Goal: Information Seeking & Learning: Learn about a topic

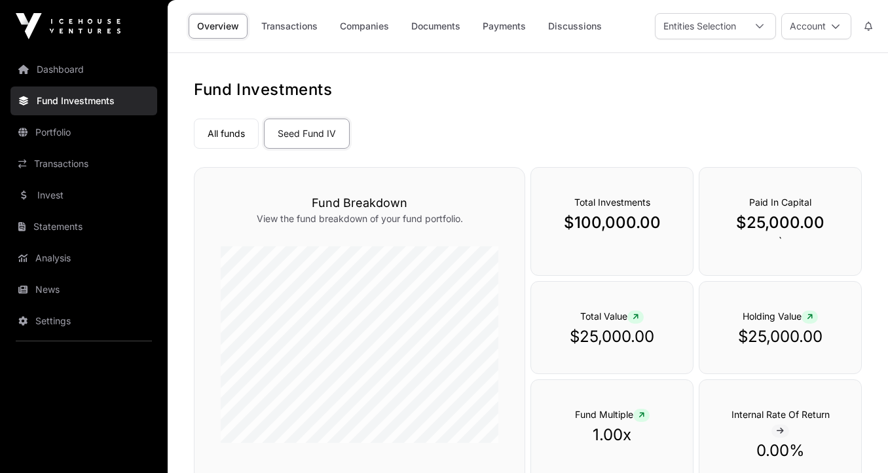
click at [305, 132] on link "Seed Fund IV" at bounding box center [307, 134] width 86 height 30
click at [370, 34] on link "Companies" at bounding box center [364, 26] width 66 height 25
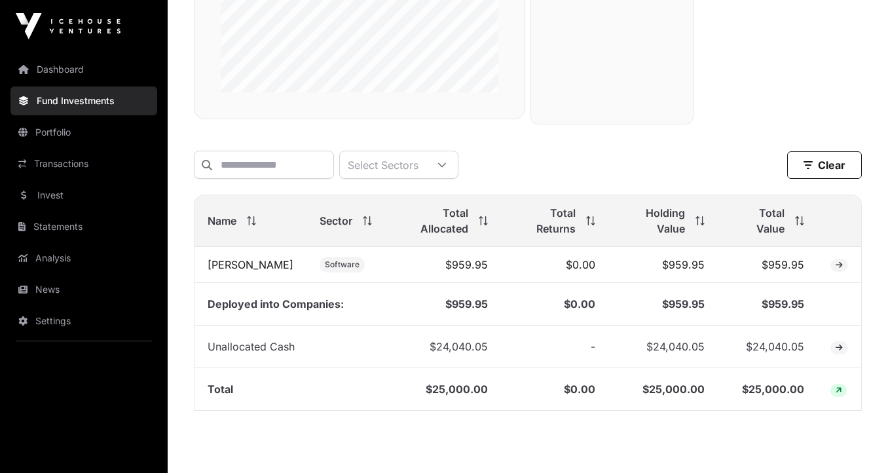
scroll to position [379, 0]
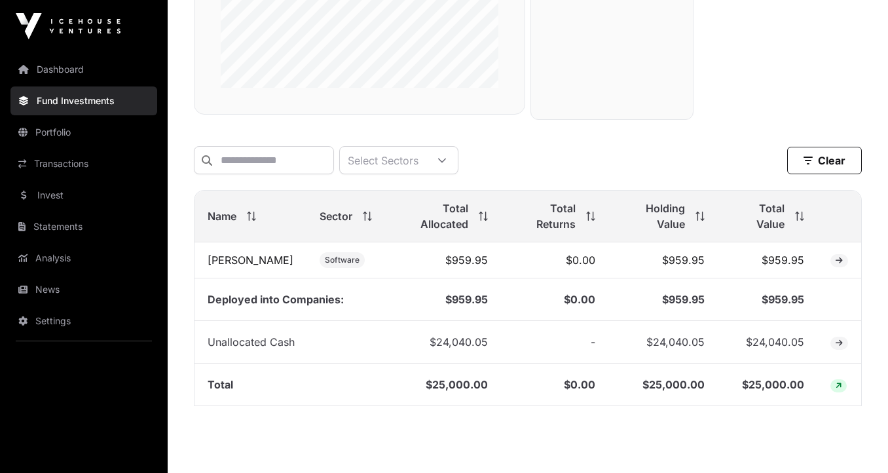
click at [220, 253] on link "[PERSON_NAME]" at bounding box center [251, 259] width 86 height 13
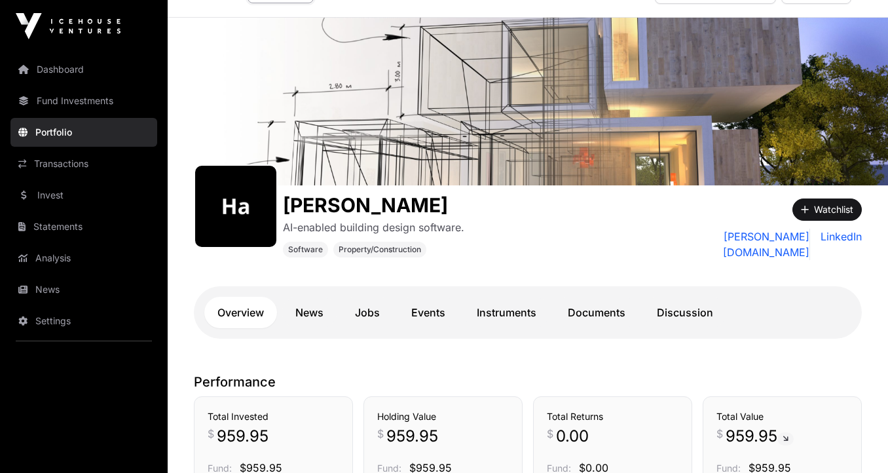
scroll to position [33, 0]
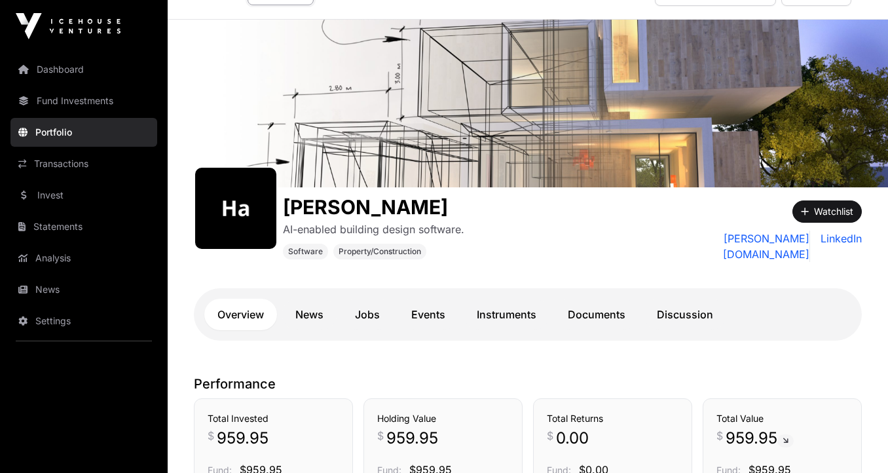
click at [314, 316] on link "News" at bounding box center [309, 314] width 54 height 31
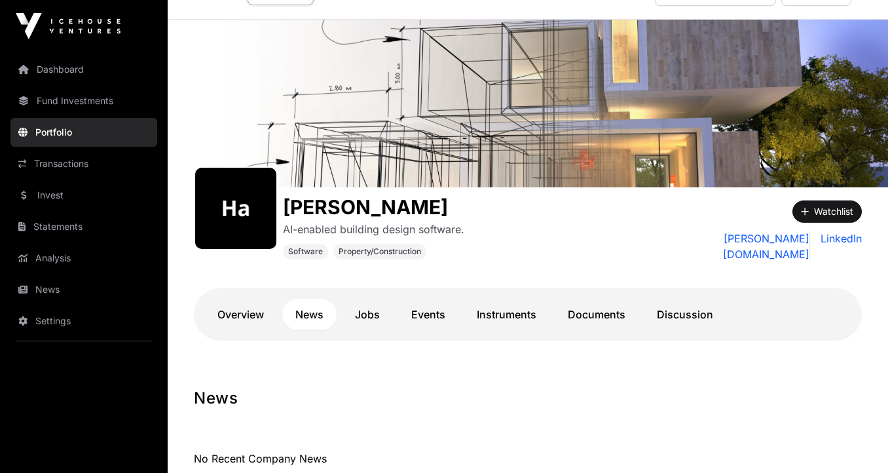
scroll to position [134, 0]
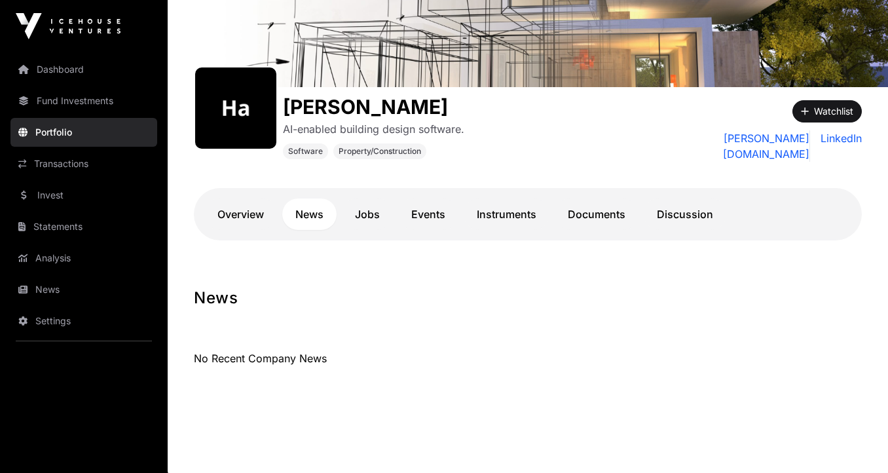
click at [373, 214] on link "Jobs" at bounding box center [367, 213] width 51 height 31
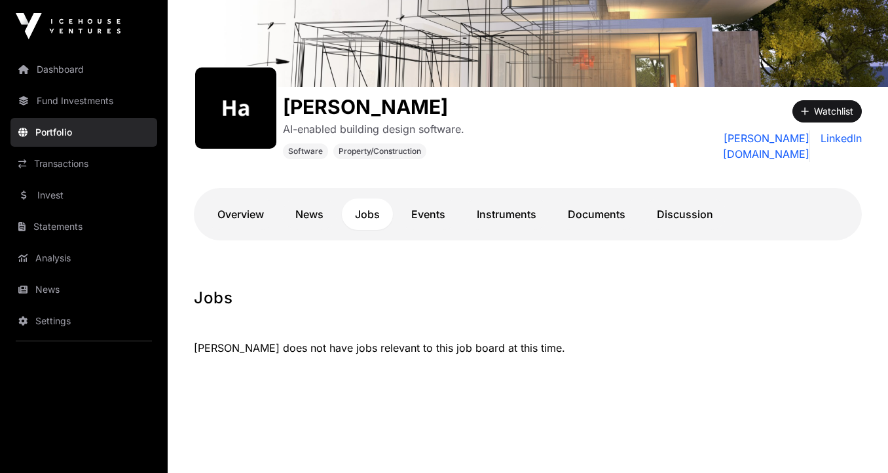
click at [439, 215] on link "Events" at bounding box center [428, 213] width 60 height 31
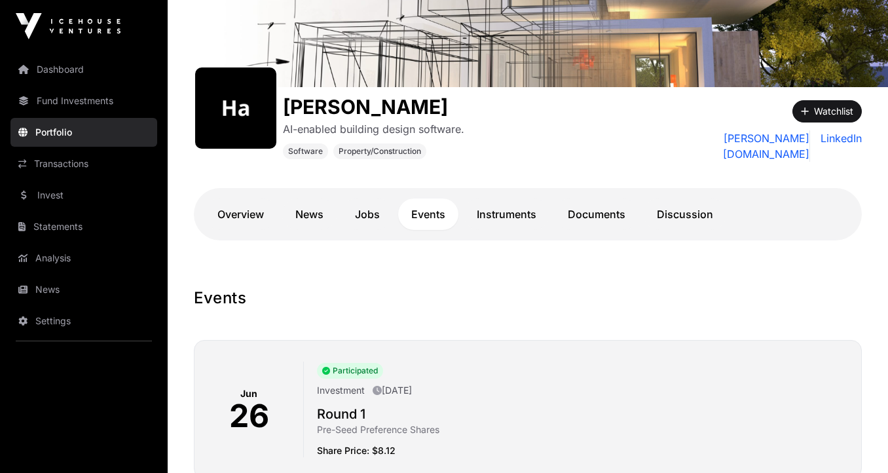
click at [73, 75] on link "Dashboard" at bounding box center [83, 69] width 147 height 29
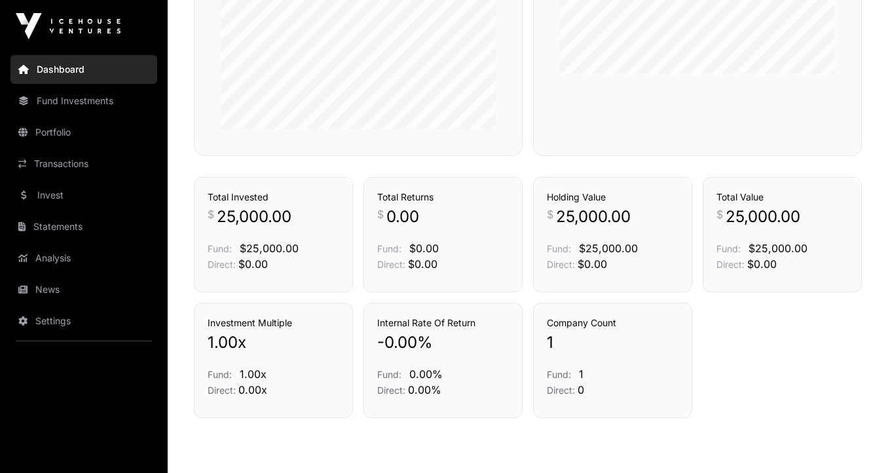
scroll to position [832, 0]
